Goal: Find contact information: Find contact information

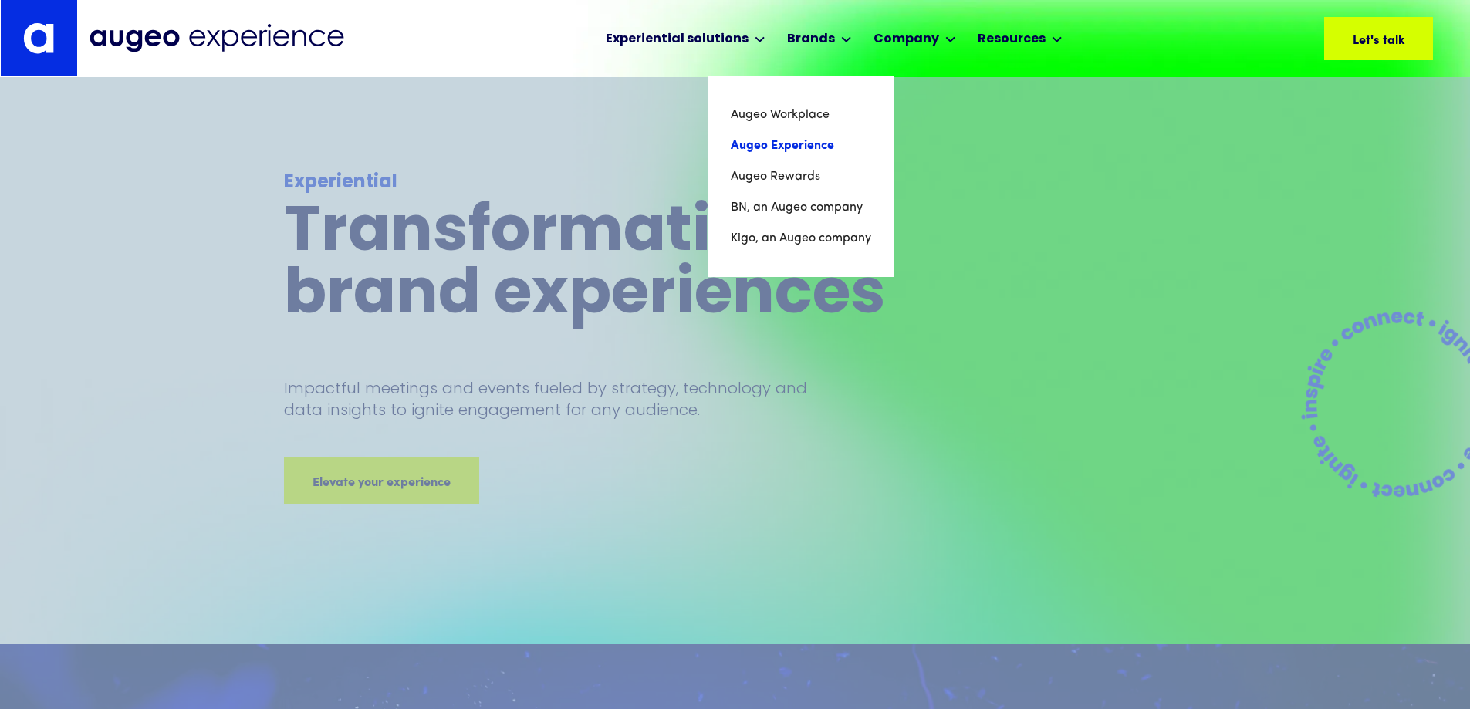
click at [774, 136] on link "Augeo Experience" at bounding box center [801, 145] width 140 height 31
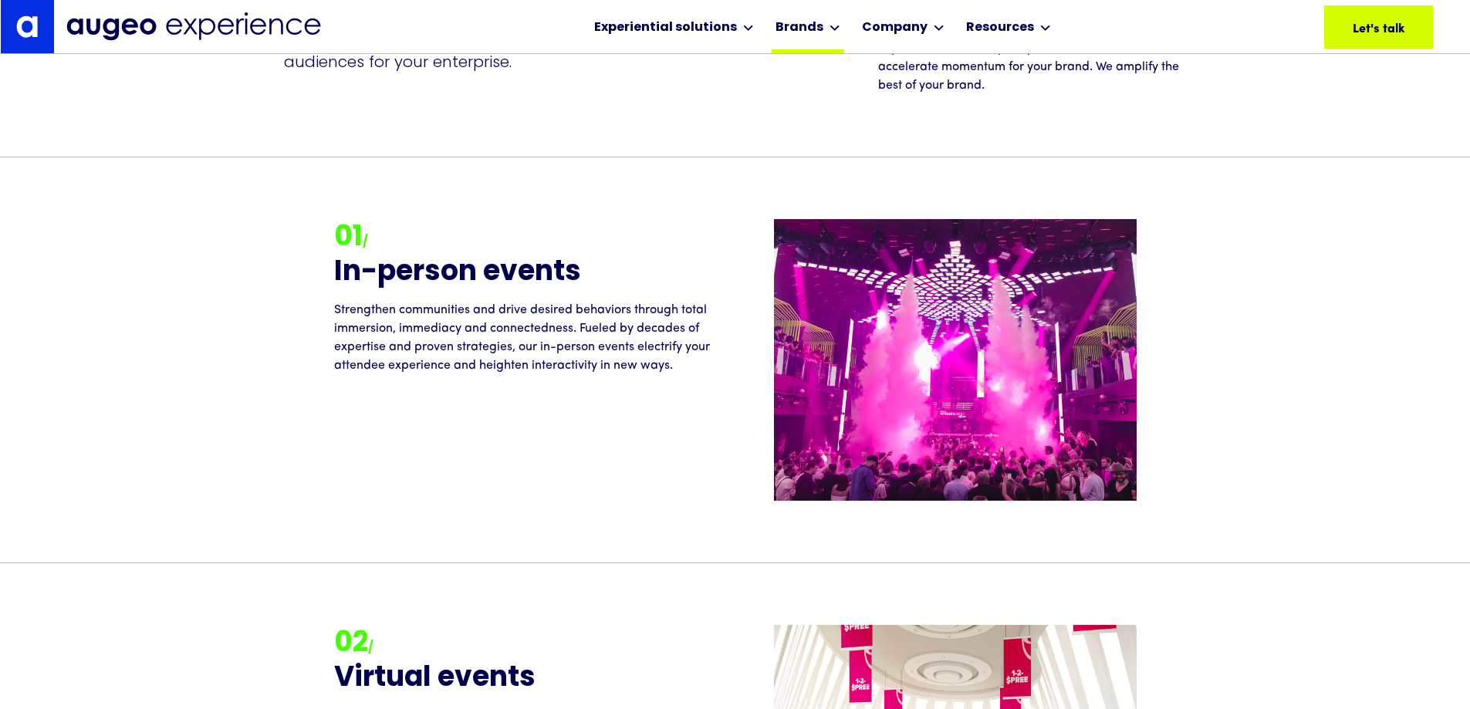
scroll to position [1683, 0]
